Goal: Task Accomplishment & Management: Complete application form

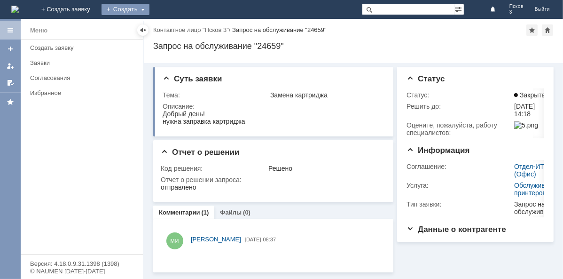
click at [149, 9] on div "Создать" at bounding box center [126, 9] width 48 height 11
click at [175, 26] on link "Заявка" at bounding box center [138, 28] width 71 height 11
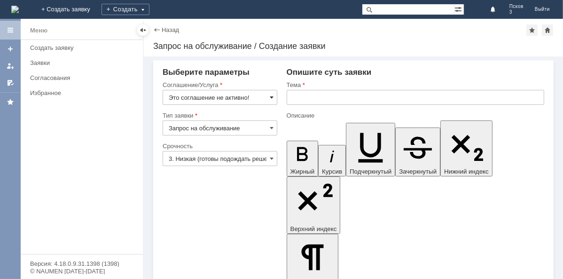
click at [273, 98] on span at bounding box center [272, 98] width 4 height 8
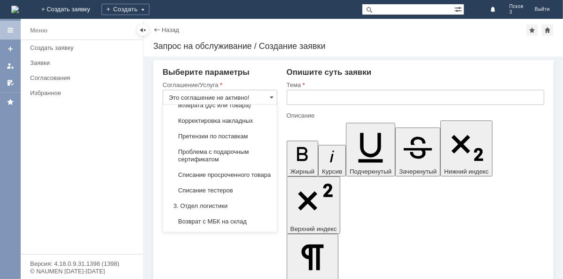
scroll to position [213, 0]
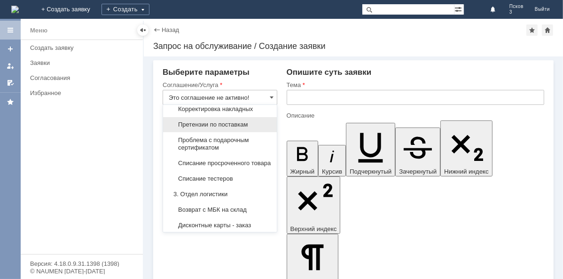
click at [226, 128] on span "Претензии по поставкам" at bounding box center [220, 125] width 102 height 8
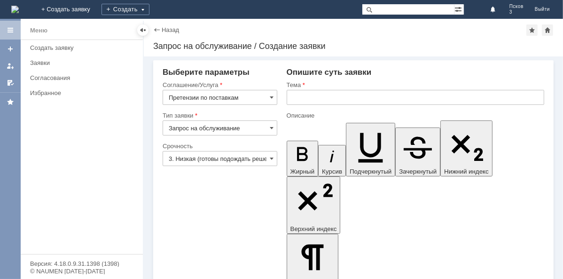
type input "Претензии по поставкам"
click at [297, 97] on input "text" at bounding box center [416, 97] width 258 height 15
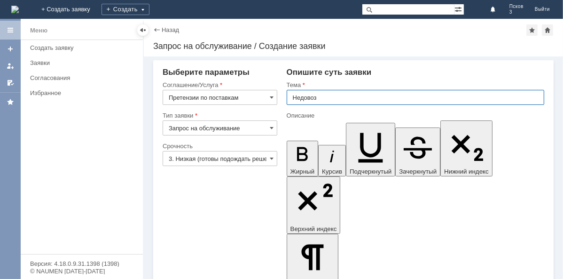
type input "Недовоз"
